Goal: Information Seeking & Learning: Learn about a topic

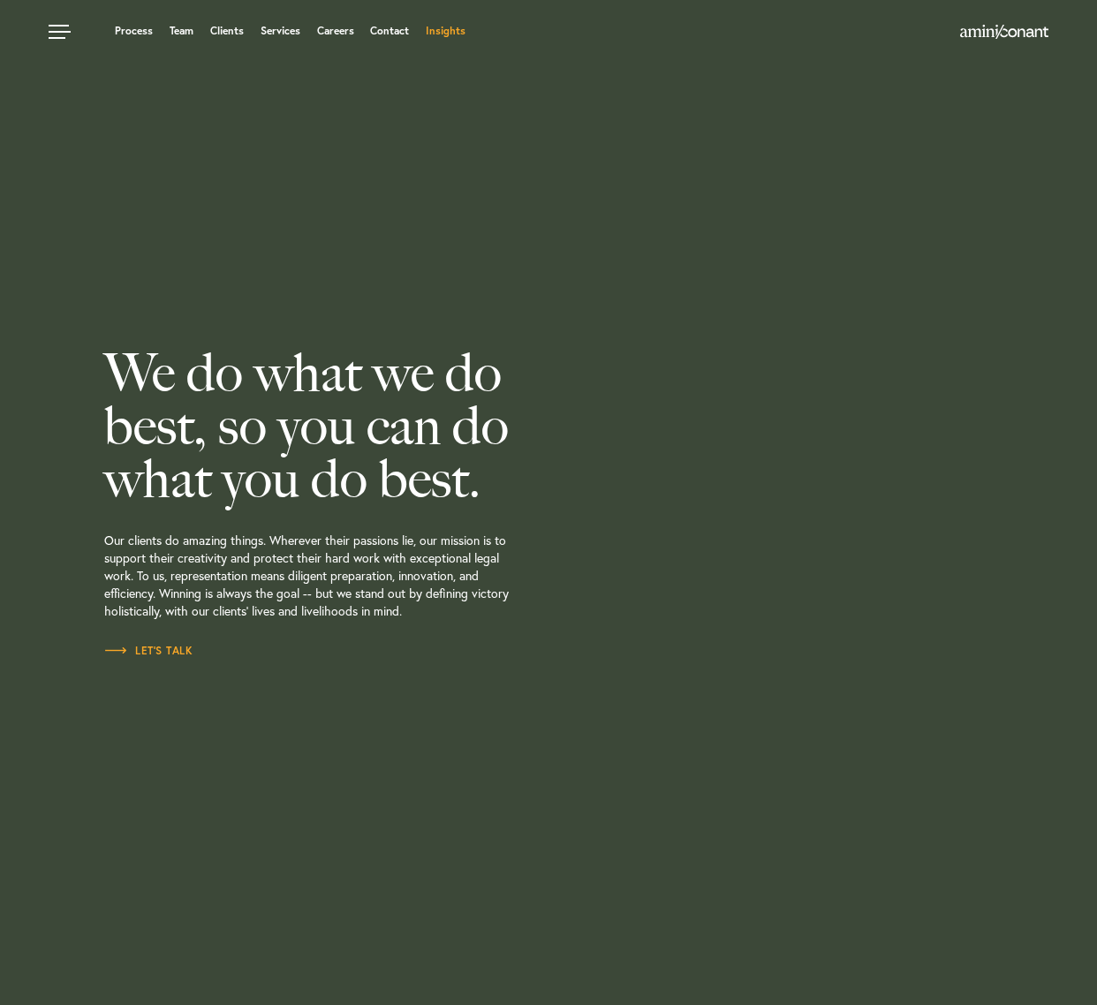
click at [448, 31] on link "Insights" at bounding box center [446, 31] width 40 height 11
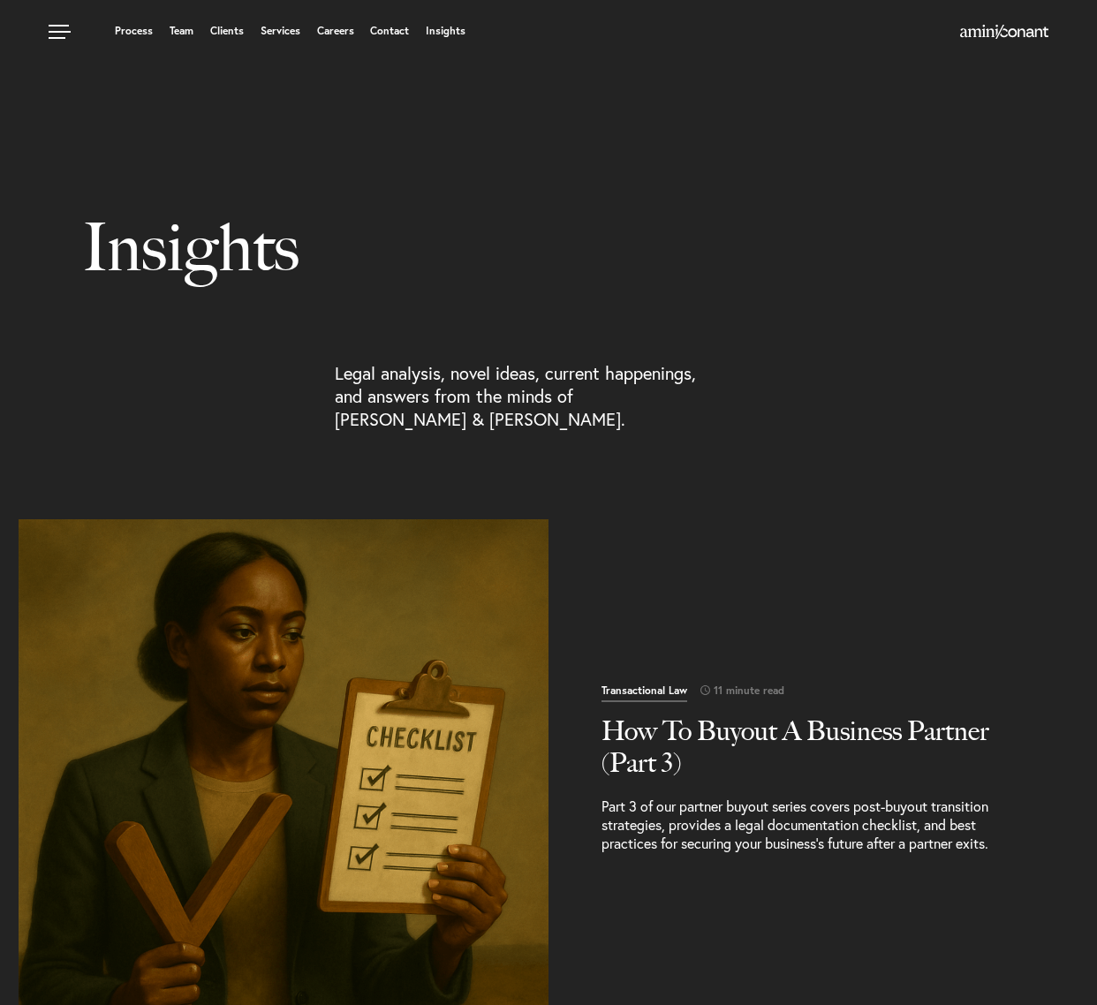
click at [448, 31] on link "Insights" at bounding box center [446, 31] width 40 height 11
click at [627, 715] on h2 "How To Buyout A Business Partner (Part 3)" at bounding box center [813, 747] width 424 height 64
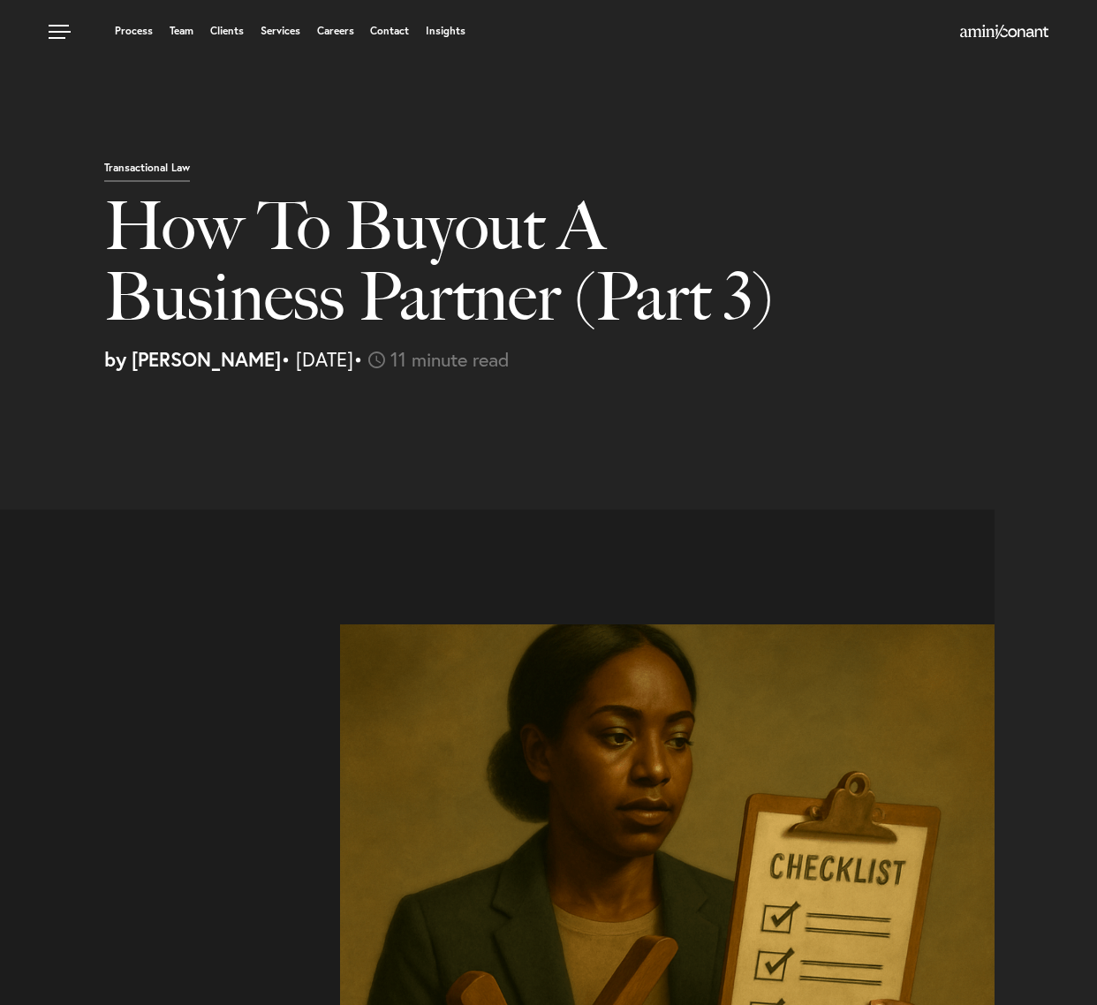
select select "US"
select select "Austin"
select select "Business and Civil Litigation"
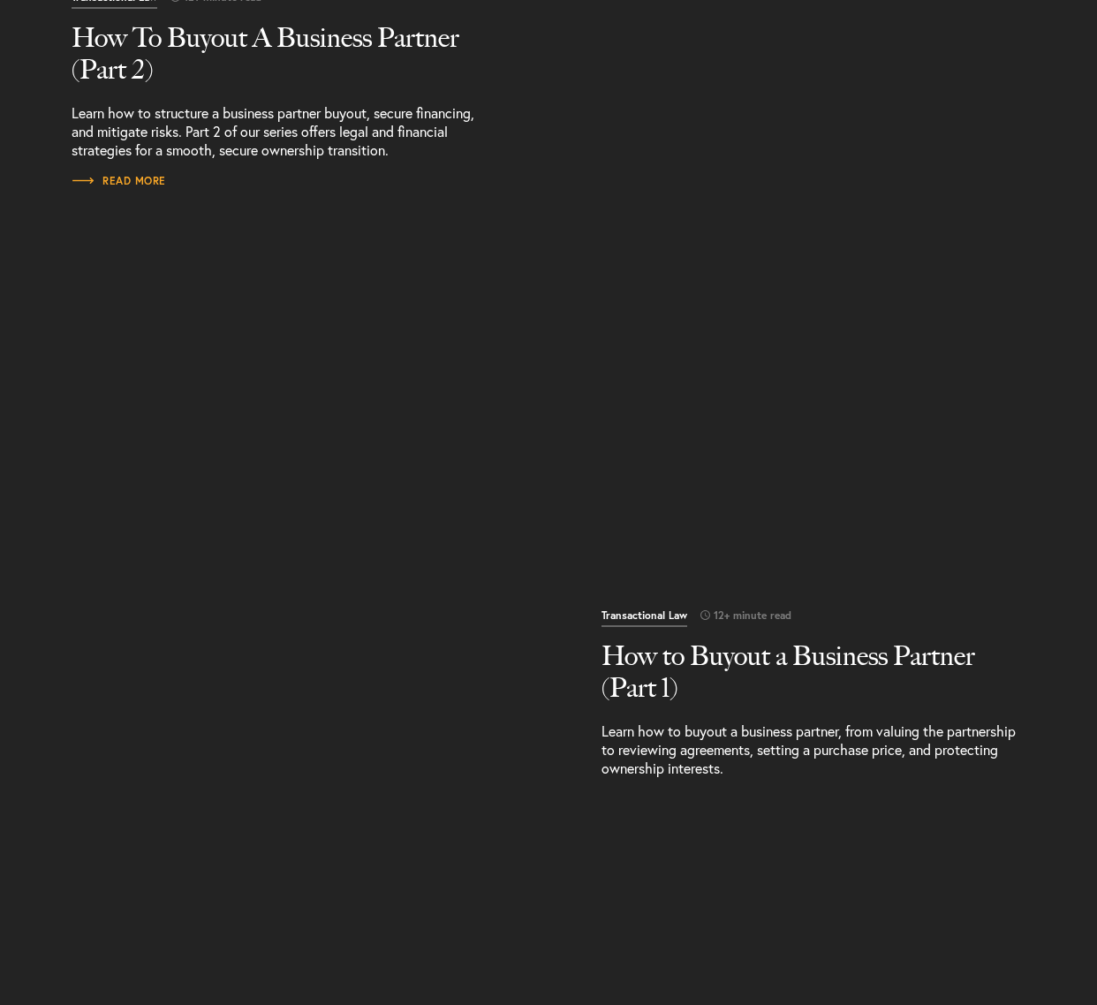
scroll to position [1331, 0]
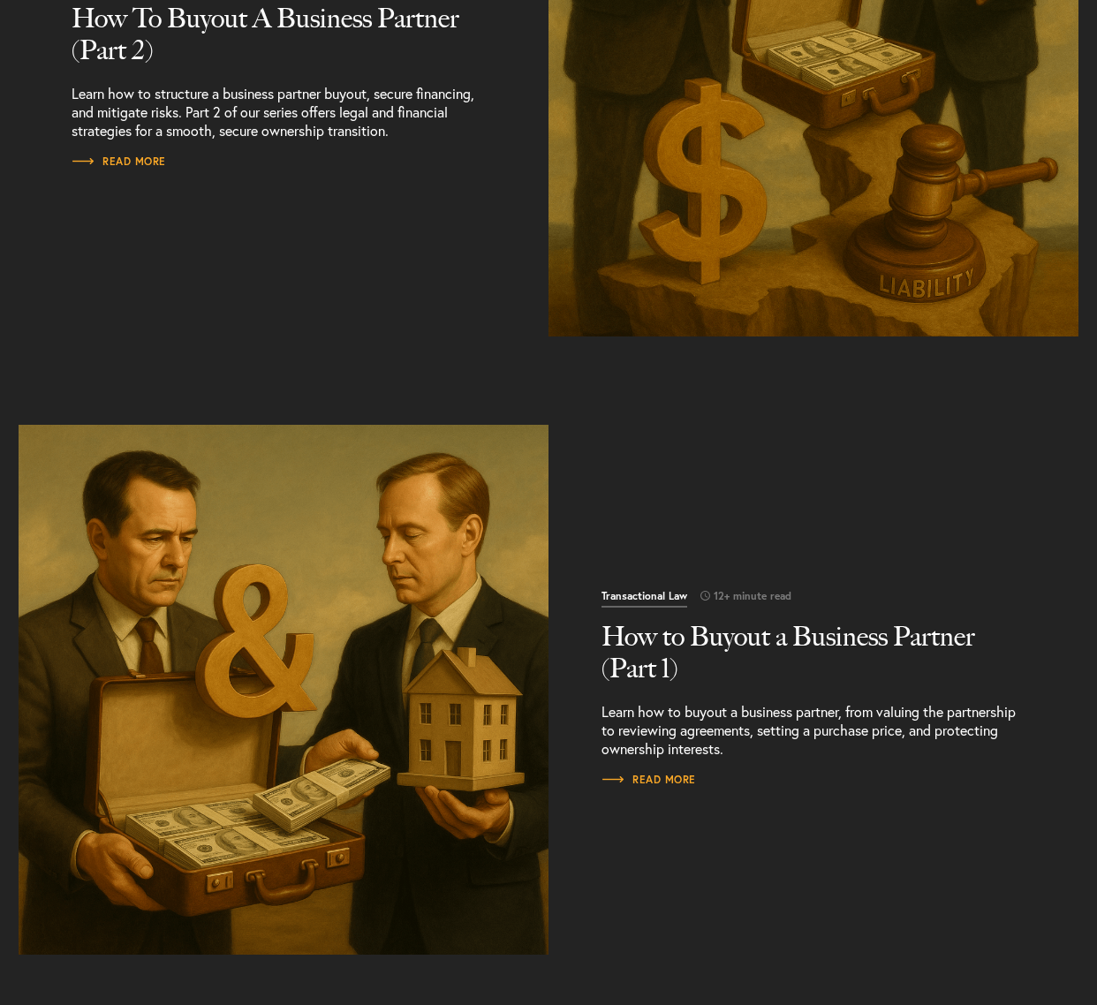
click at [674, 655] on h2 "How to Buyout a Business Partner (Part 1)" at bounding box center [813, 653] width 424 height 64
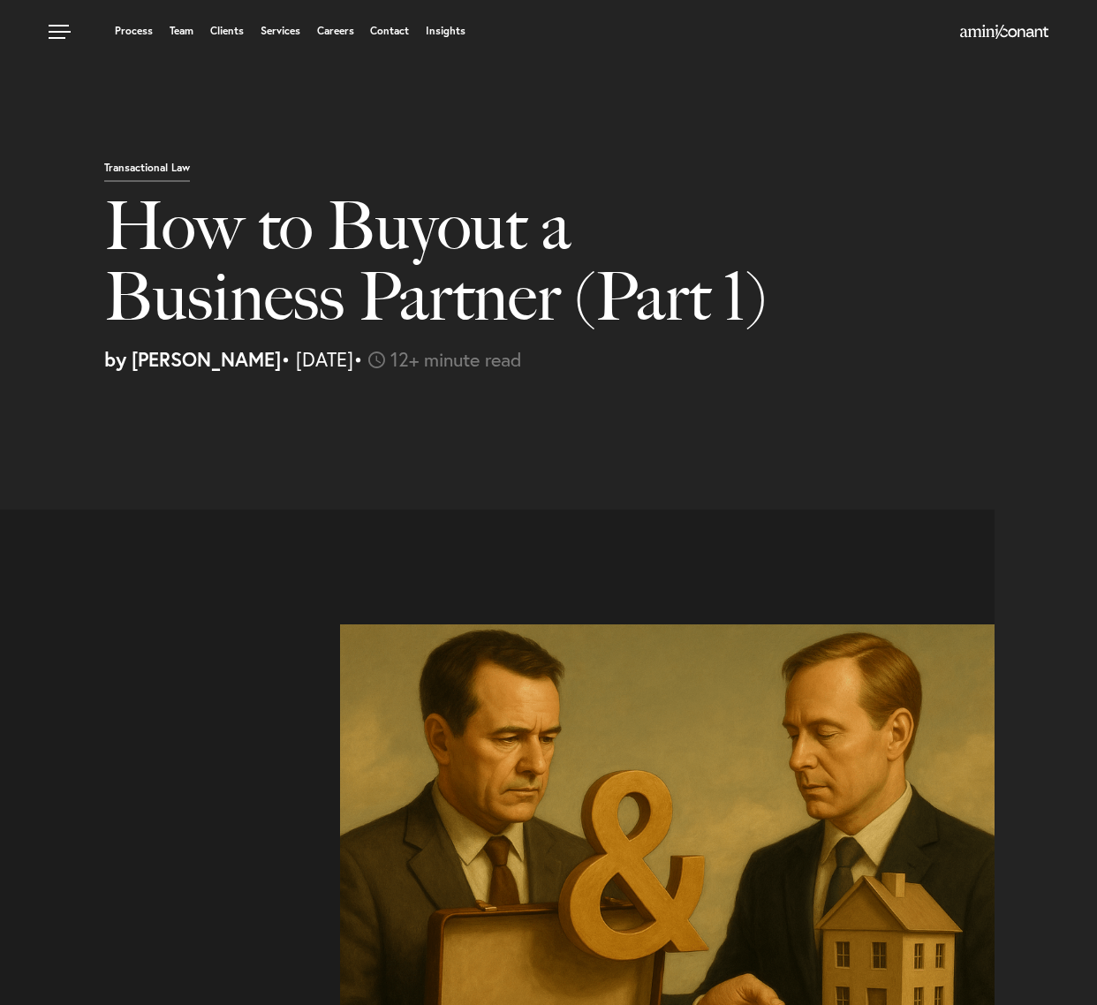
select select "US"
select select "Austin"
select select "Business and Civil Litigation"
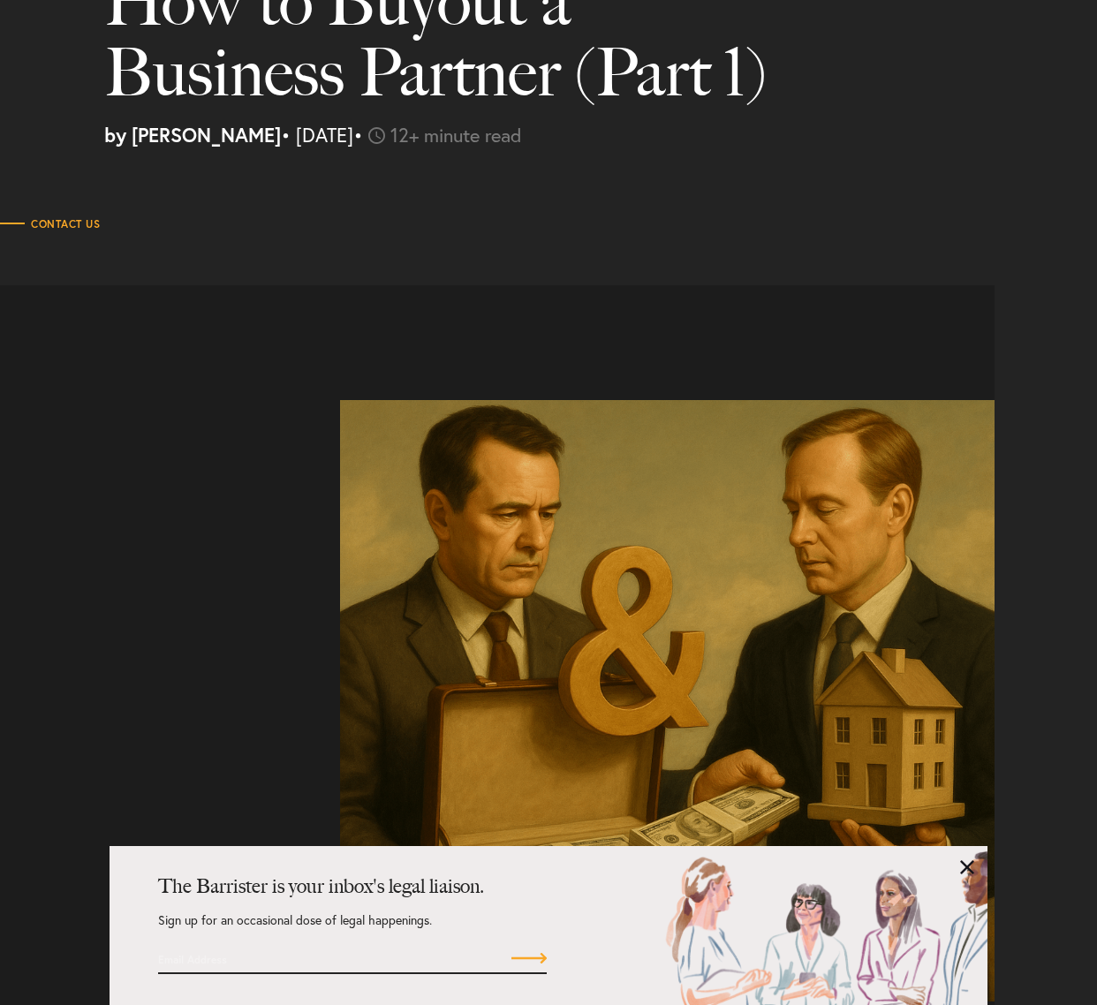
scroll to position [226, 0]
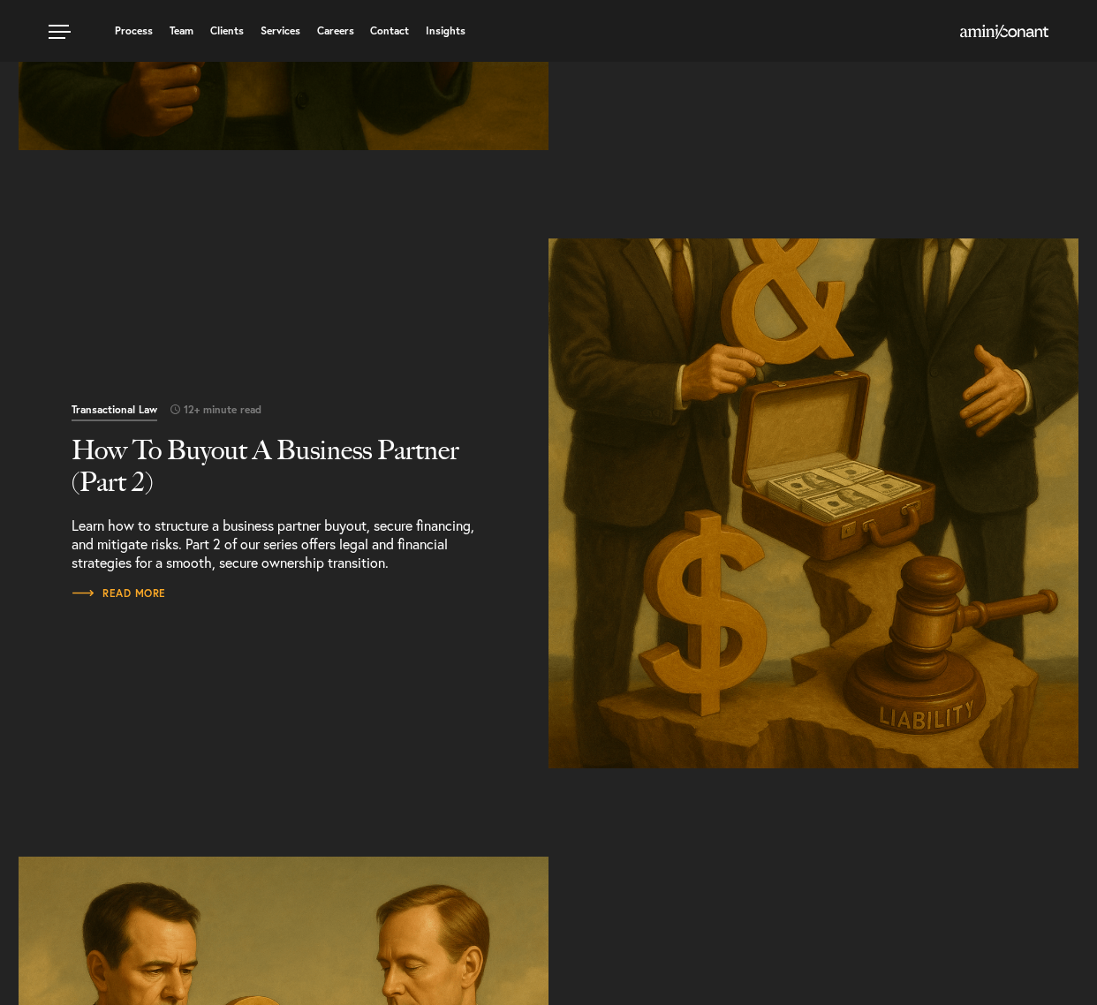
scroll to position [891, 0]
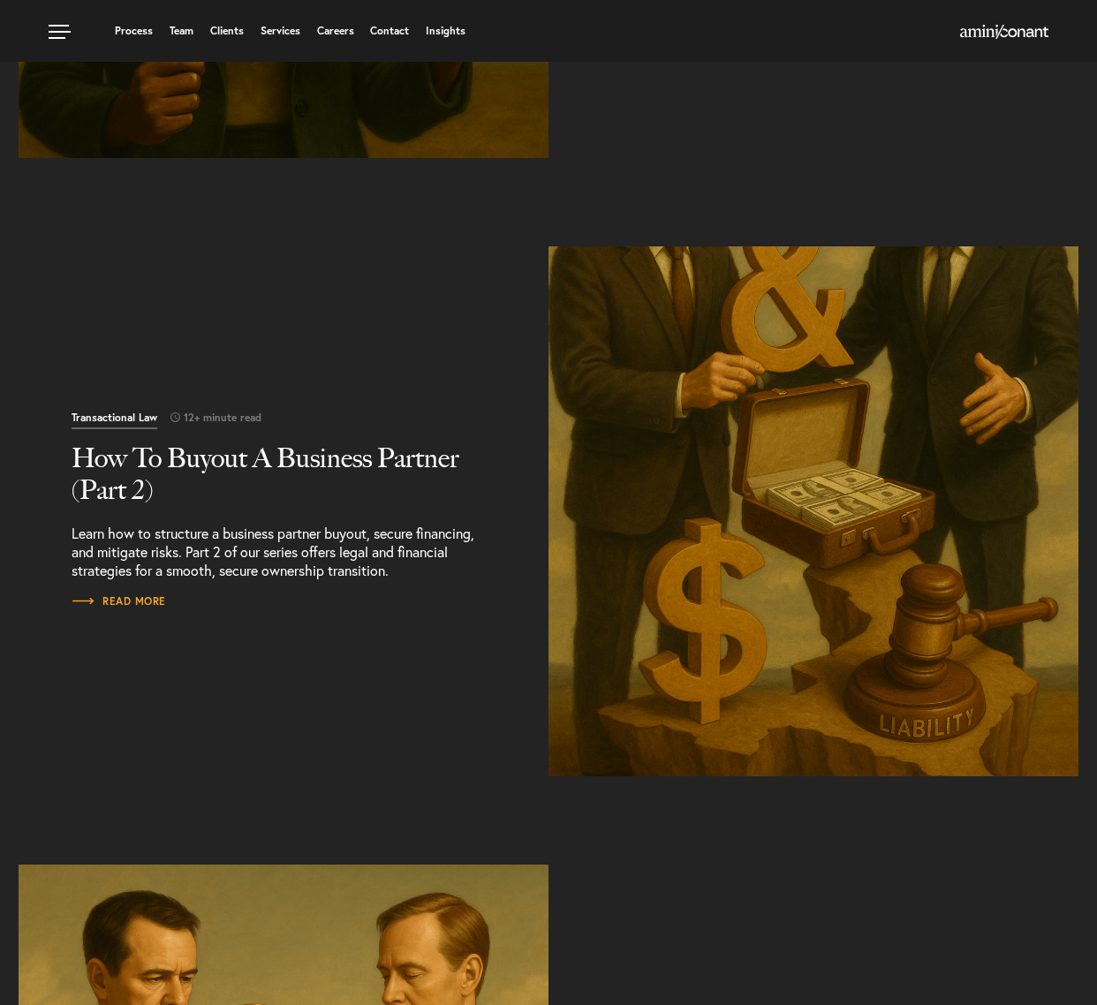
click at [113, 476] on h2 "How To Buyout A Business Partner (Part 2)" at bounding box center [284, 475] width 424 height 64
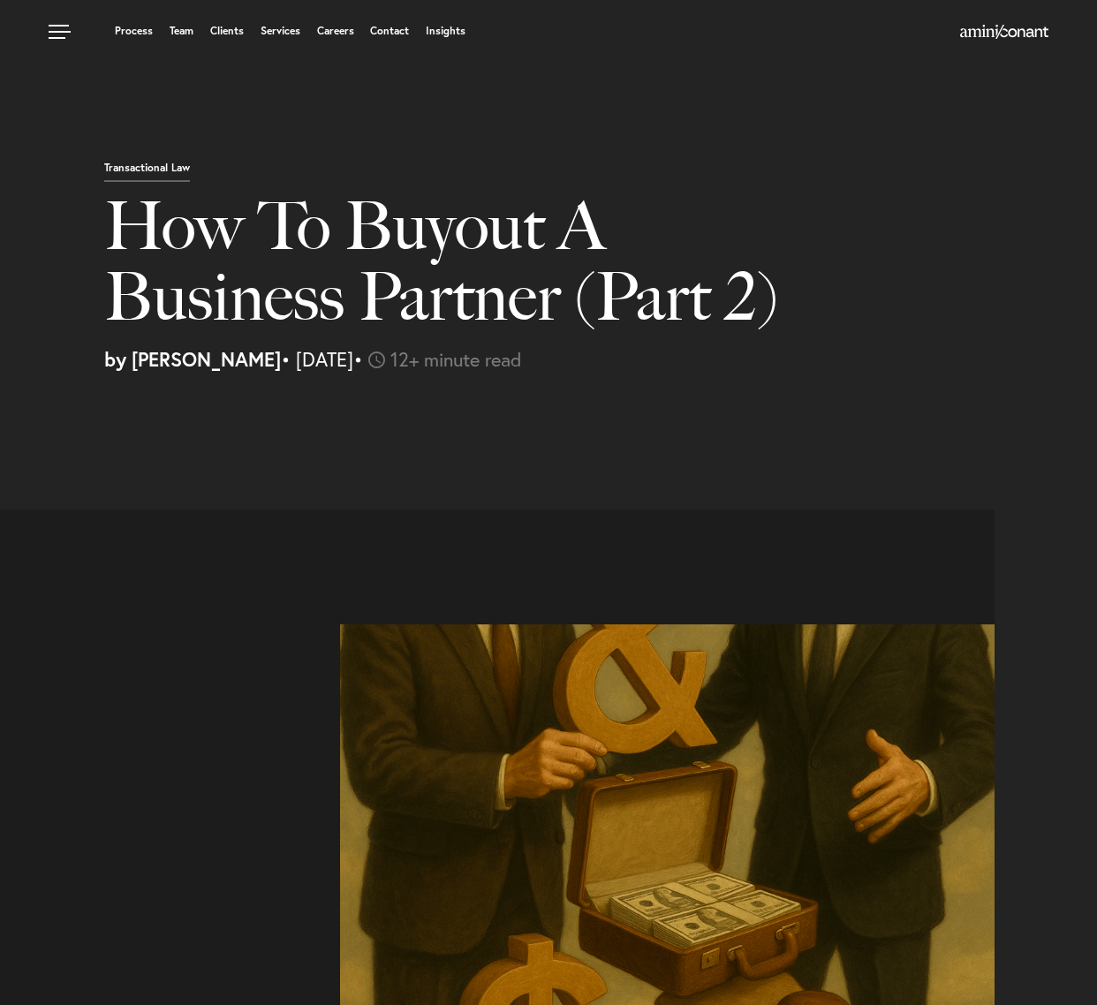
select select "US"
select select "Austin"
select select "Business and Civil Litigation"
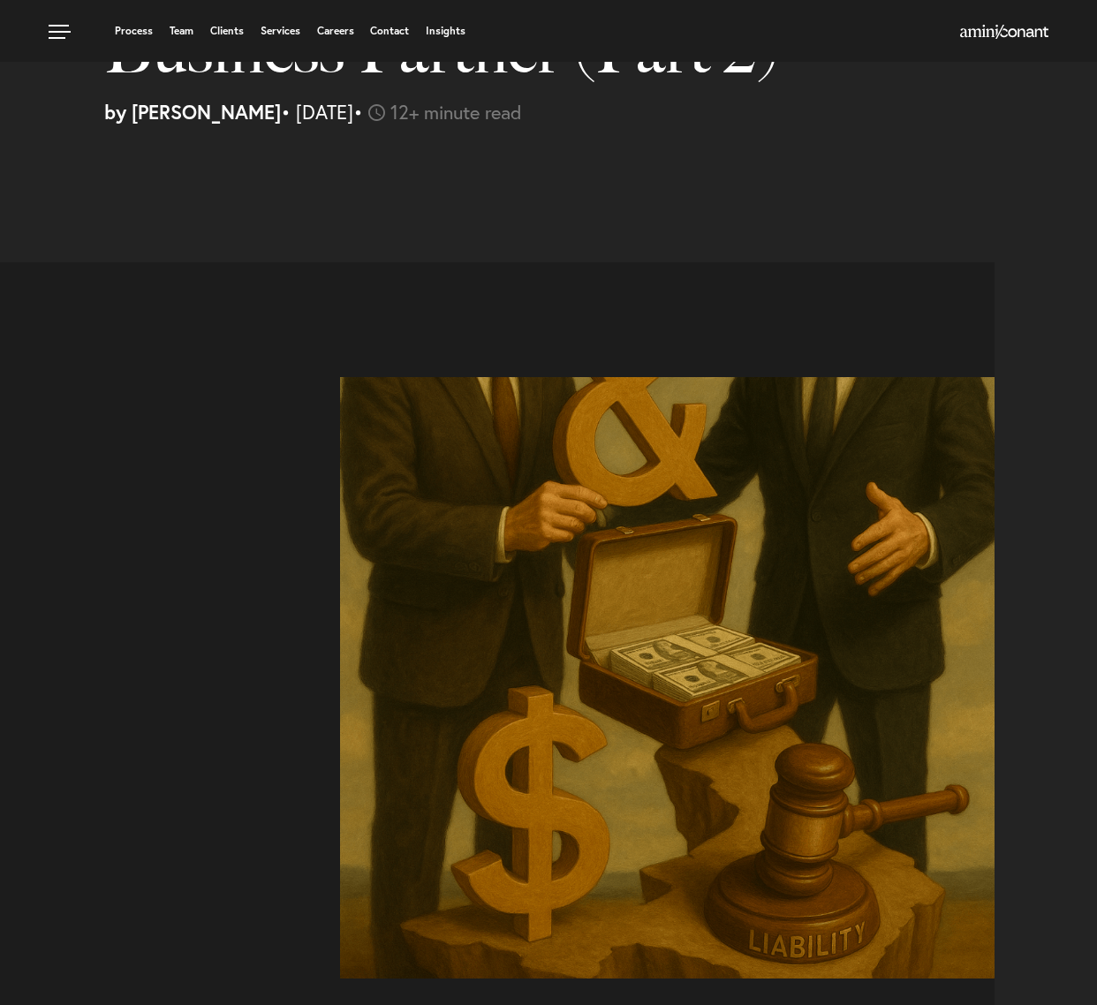
scroll to position [250, 0]
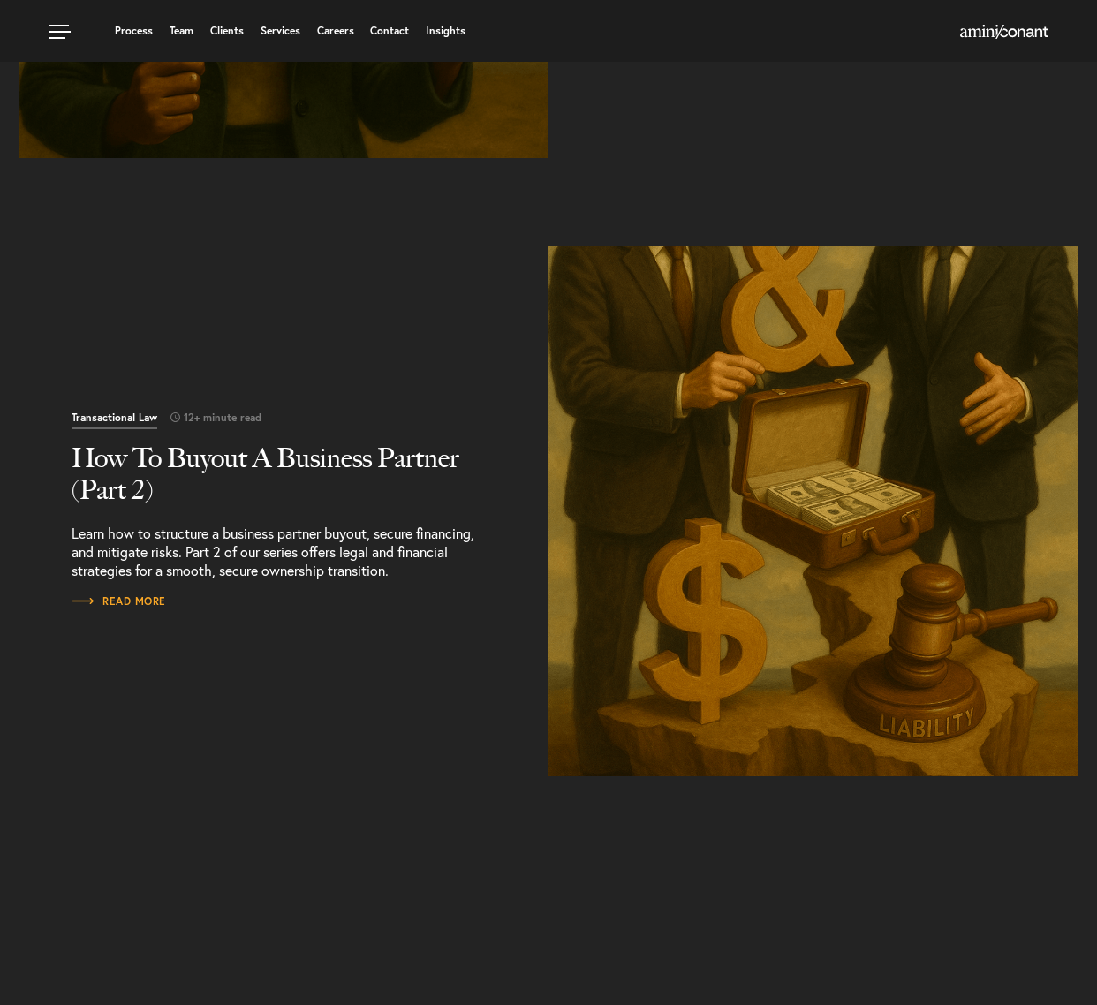
scroll to position [271, 0]
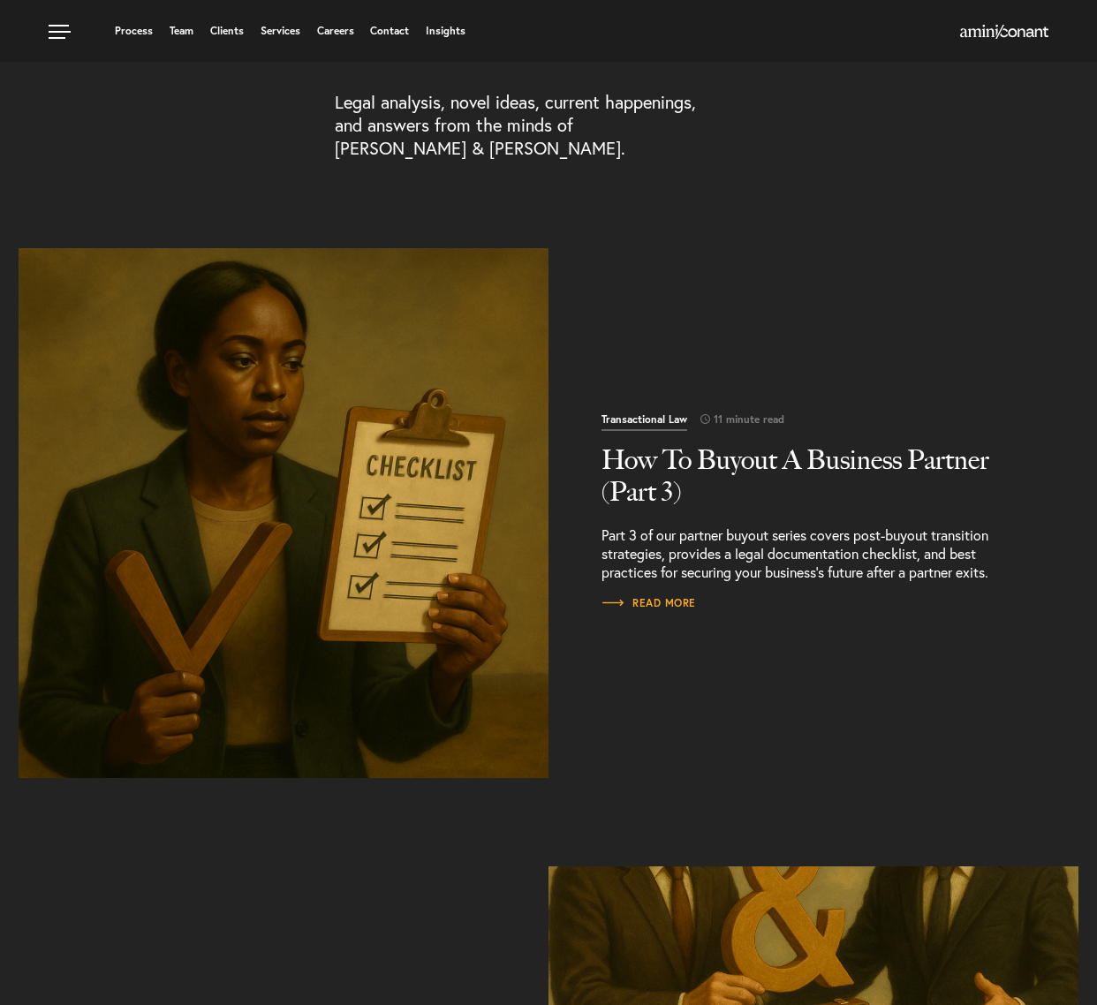
click at [659, 462] on h2 "How To Buyout A Business Partner (Part 3)" at bounding box center [813, 476] width 424 height 64
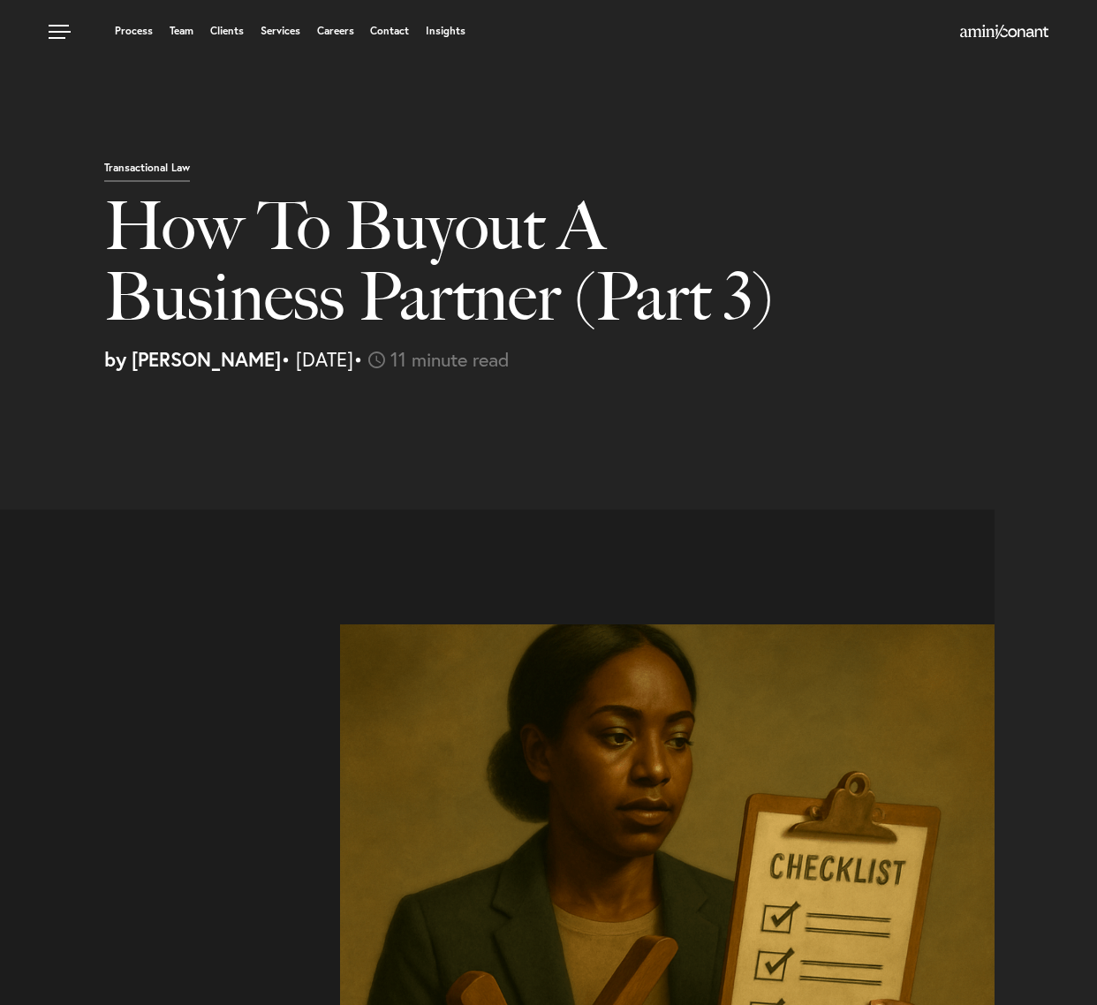
select select "US"
select select "Austin"
select select "Business and Civil Litigation"
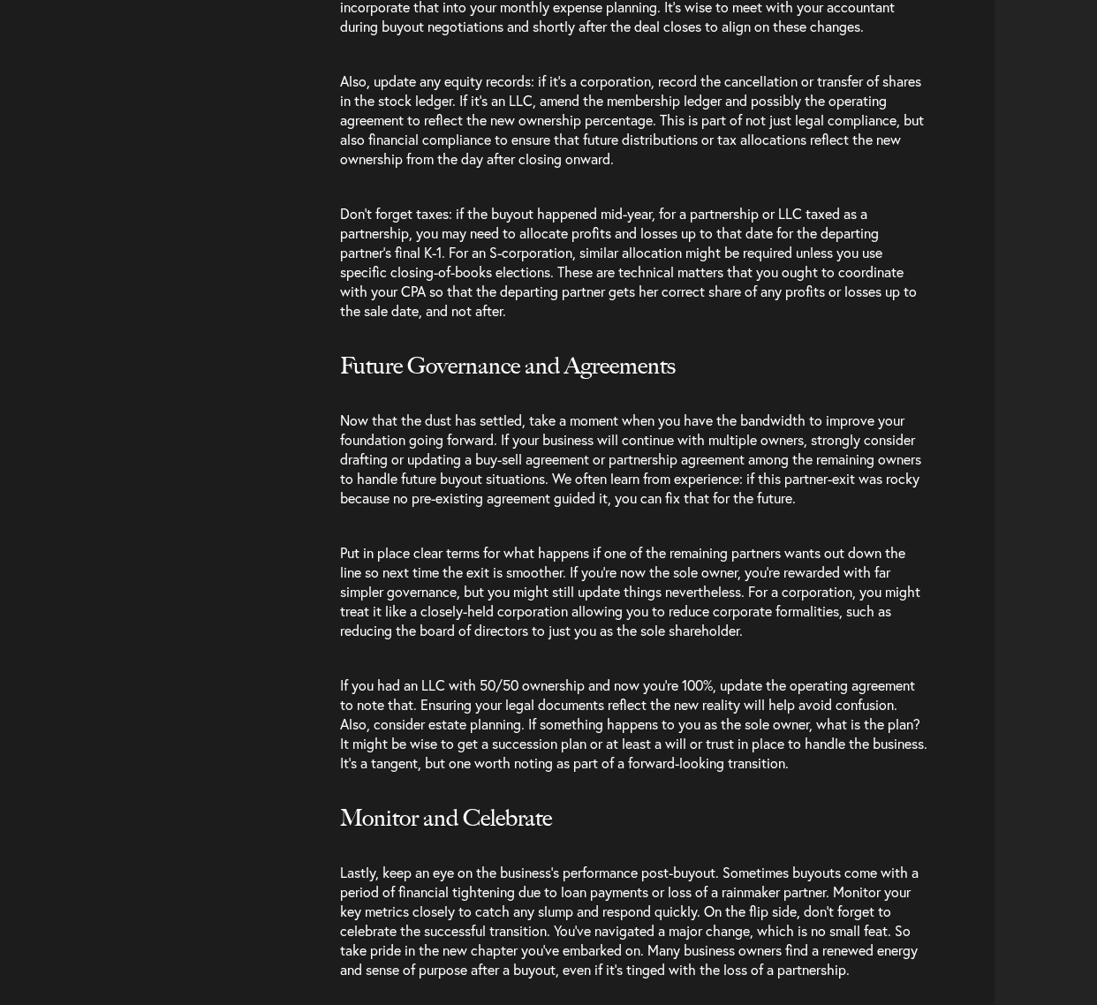
scroll to position [2521, 0]
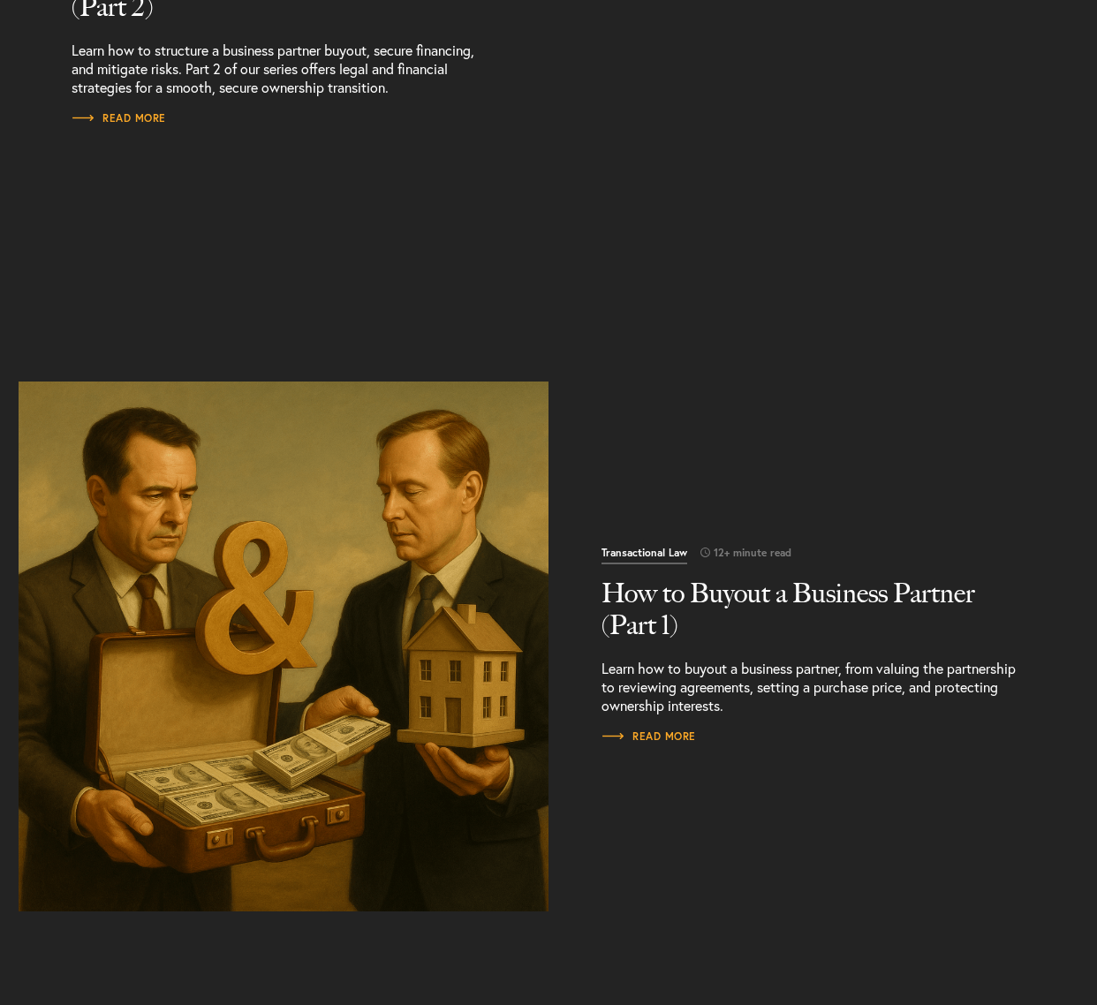
scroll to position [1378, 0]
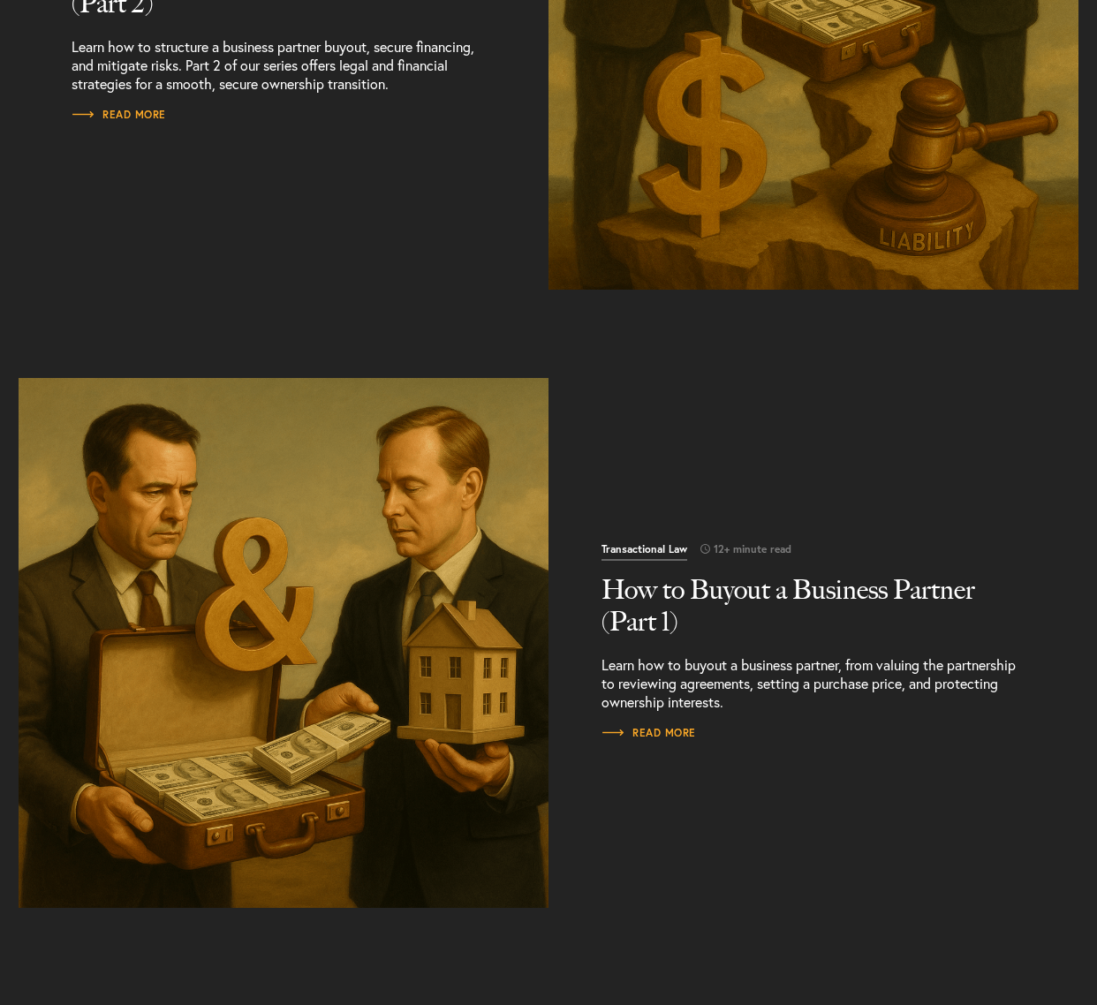
click at [623, 604] on h2 "How to Buyout a Business Partner (Part 1)" at bounding box center [813, 606] width 424 height 64
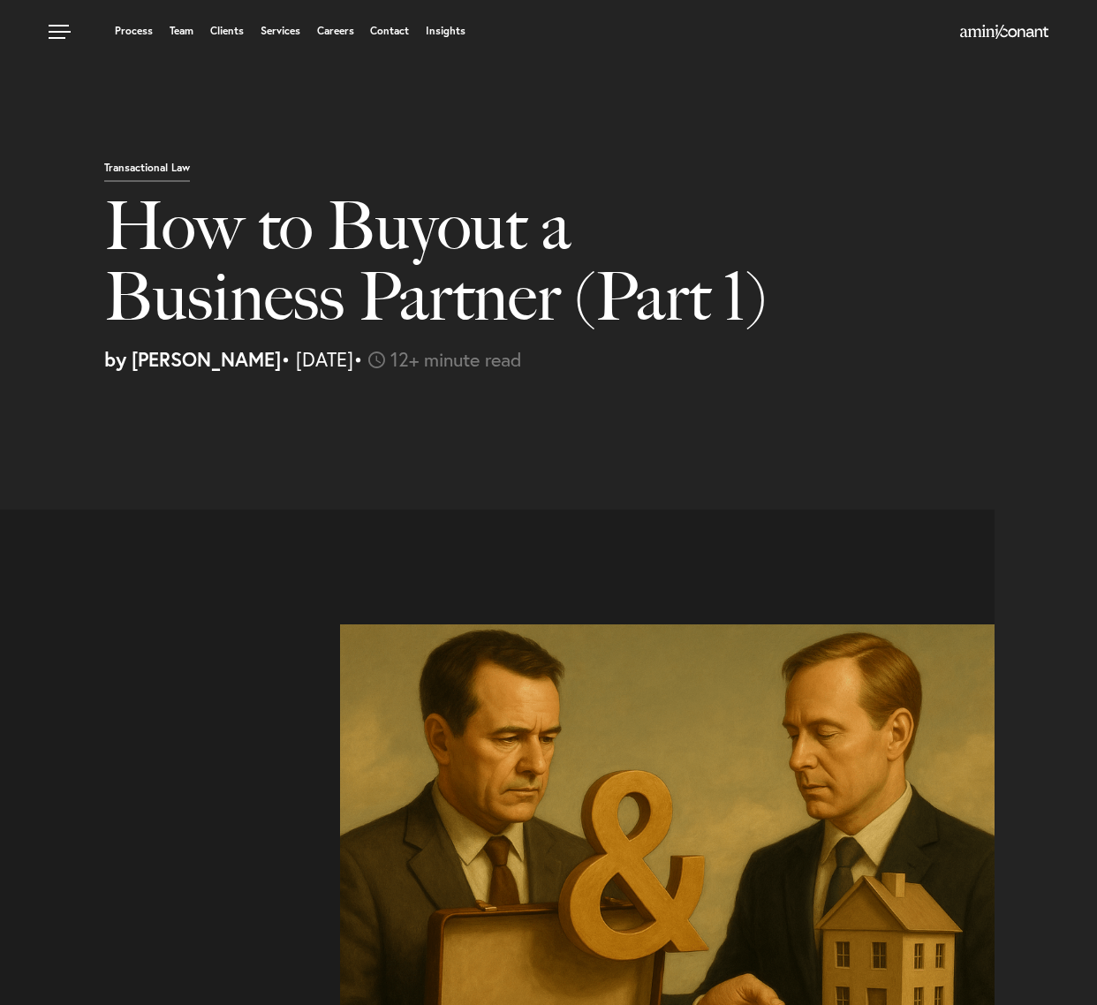
select select "US"
select select "Austin"
select select "Business and Civil Litigation"
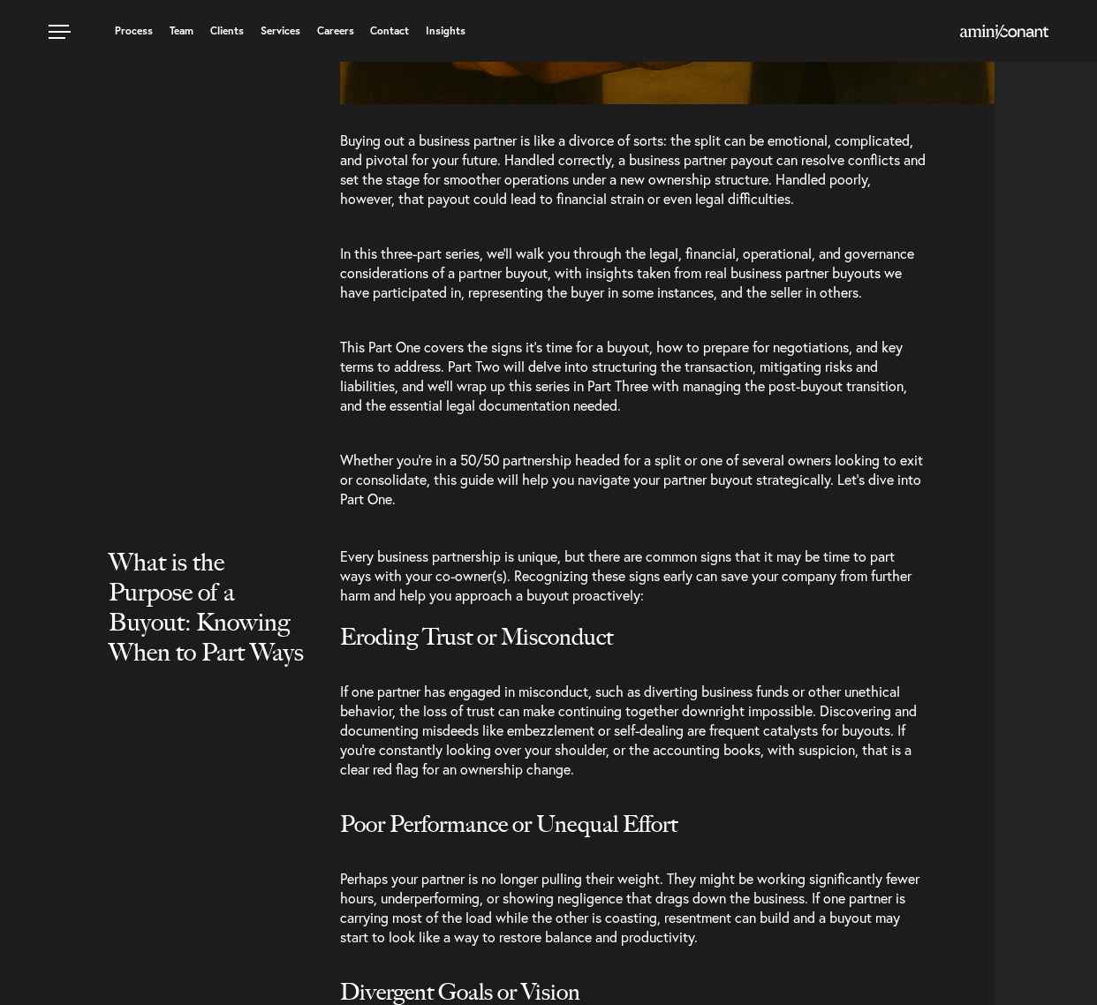
scroll to position [1118, 0]
